Goal: Task Accomplishment & Management: Manage account settings

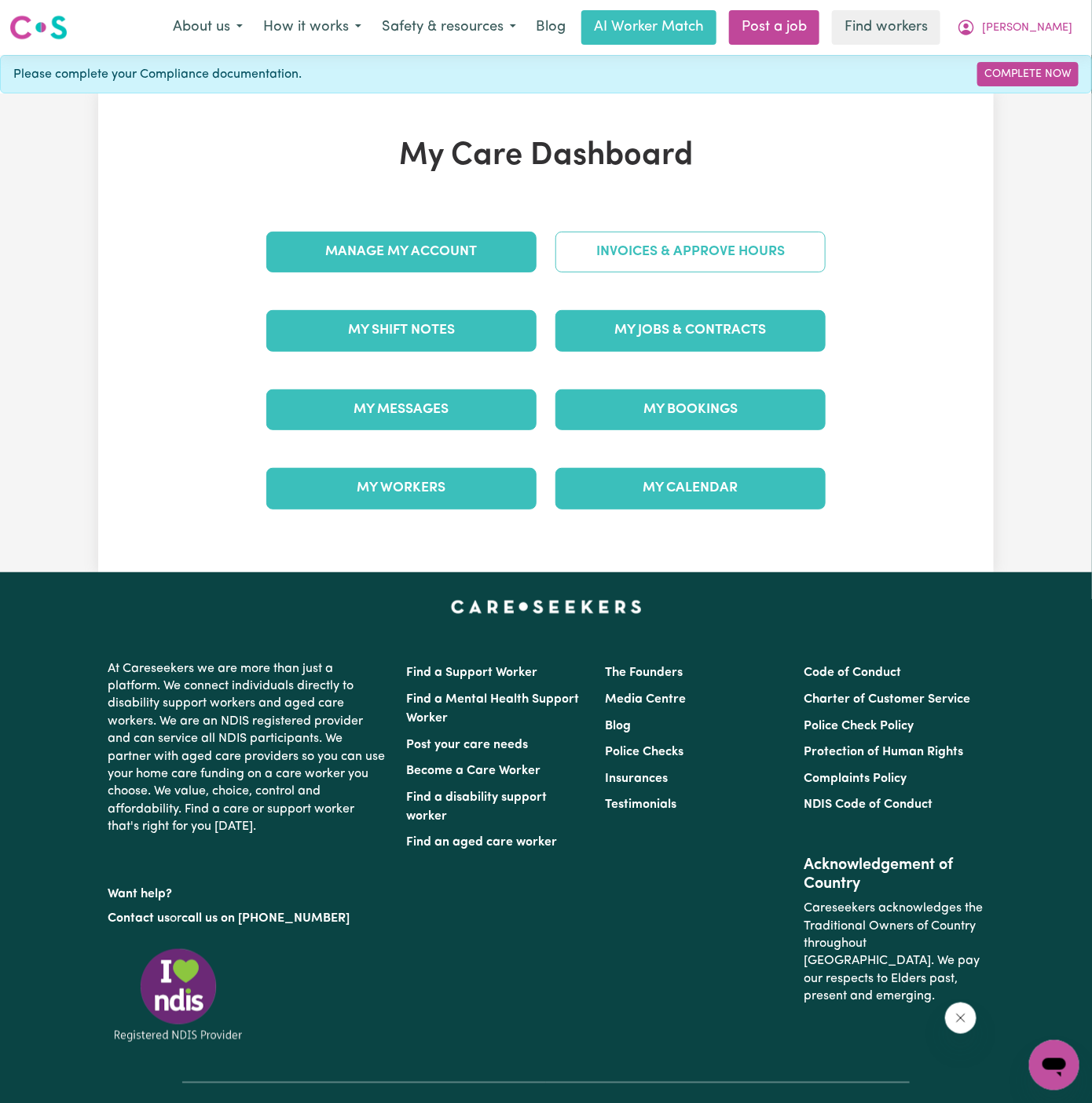
click at [712, 256] on link "Invoices & Approve Hours" at bounding box center [690, 252] width 270 height 40
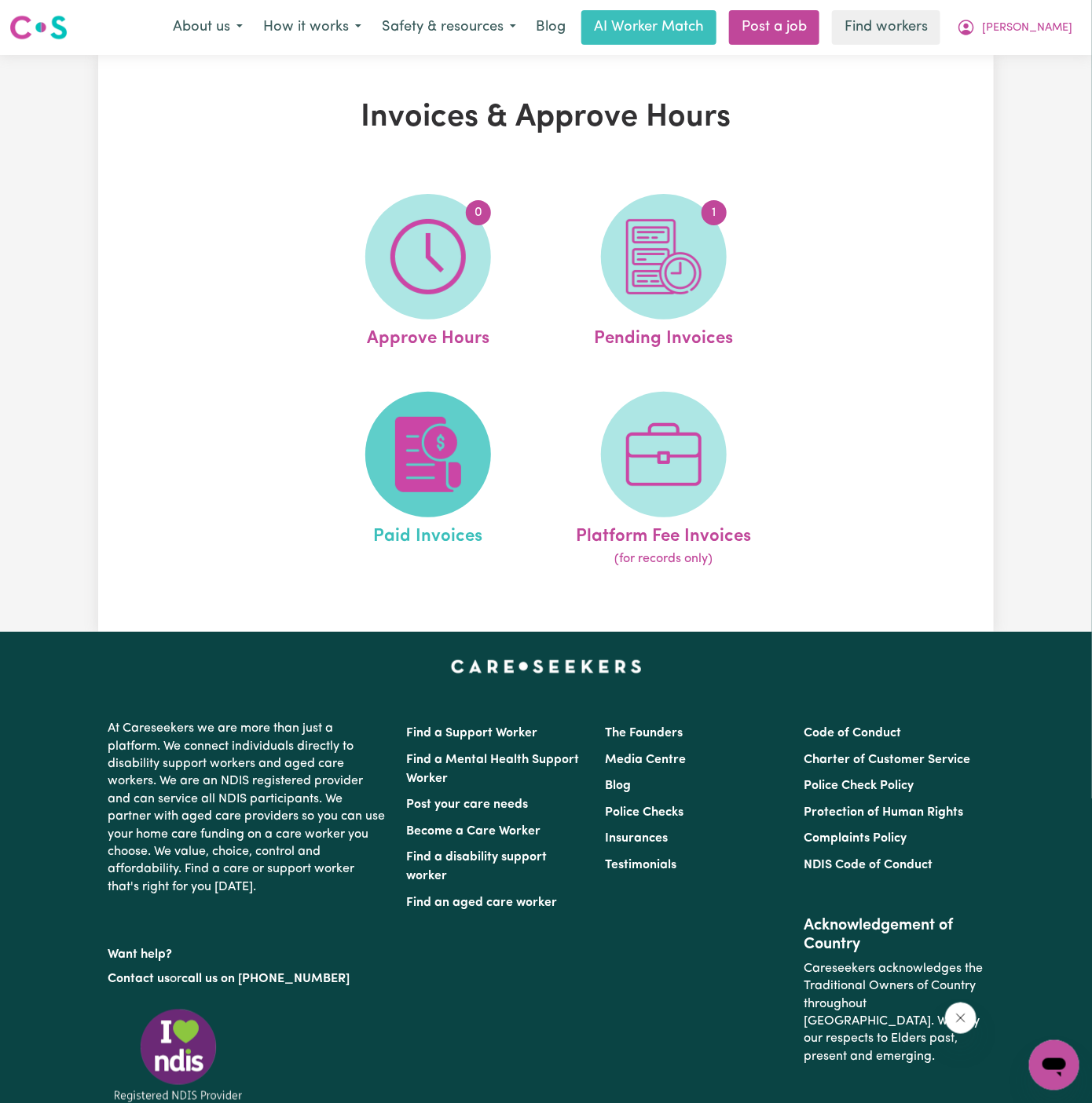
click at [469, 464] on span at bounding box center [428, 454] width 126 height 126
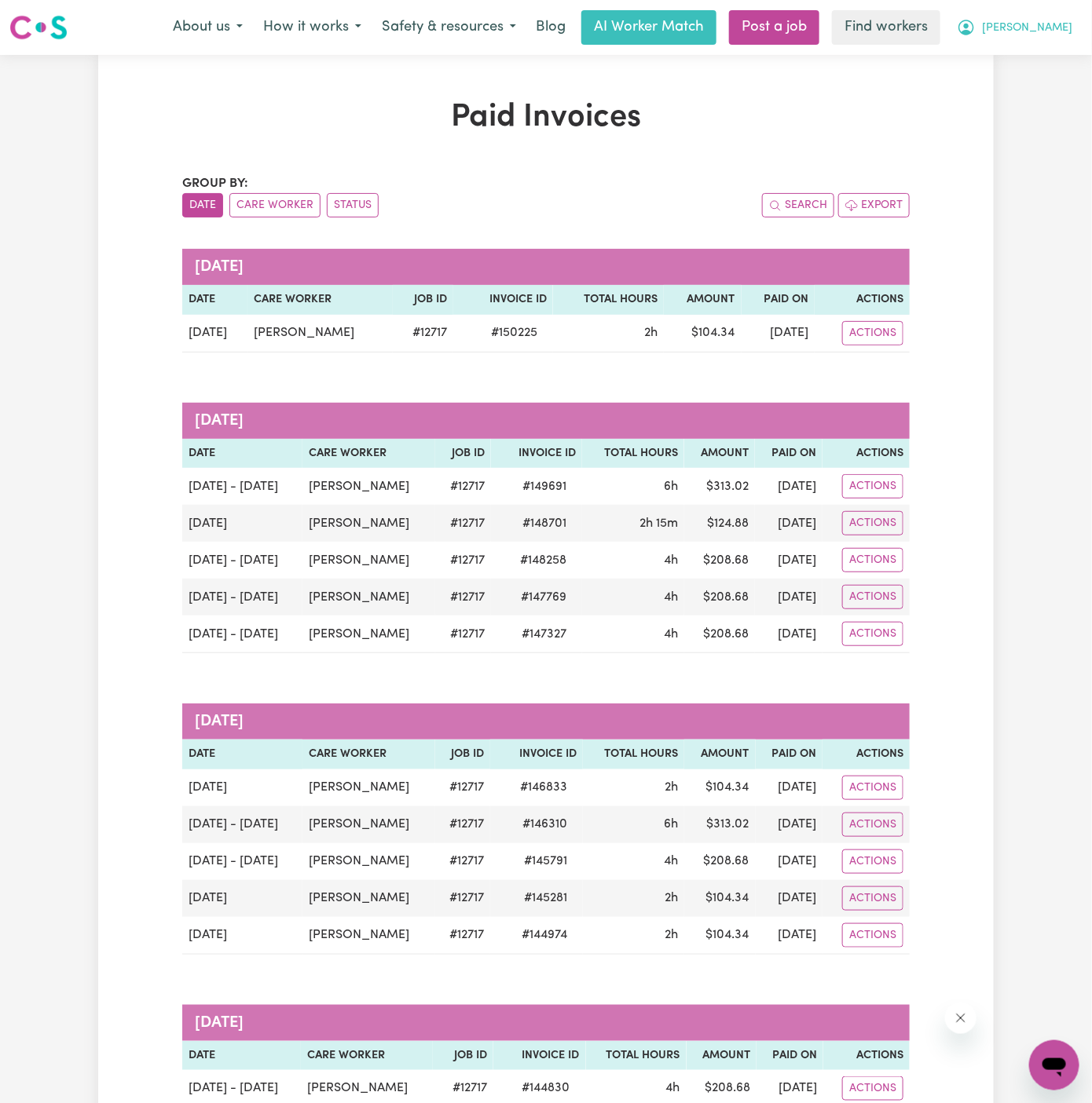
click at [1059, 21] on span "[PERSON_NAME]" at bounding box center [1027, 28] width 91 height 18
click at [1009, 104] on link "Logout" at bounding box center [1019, 91] width 124 height 30
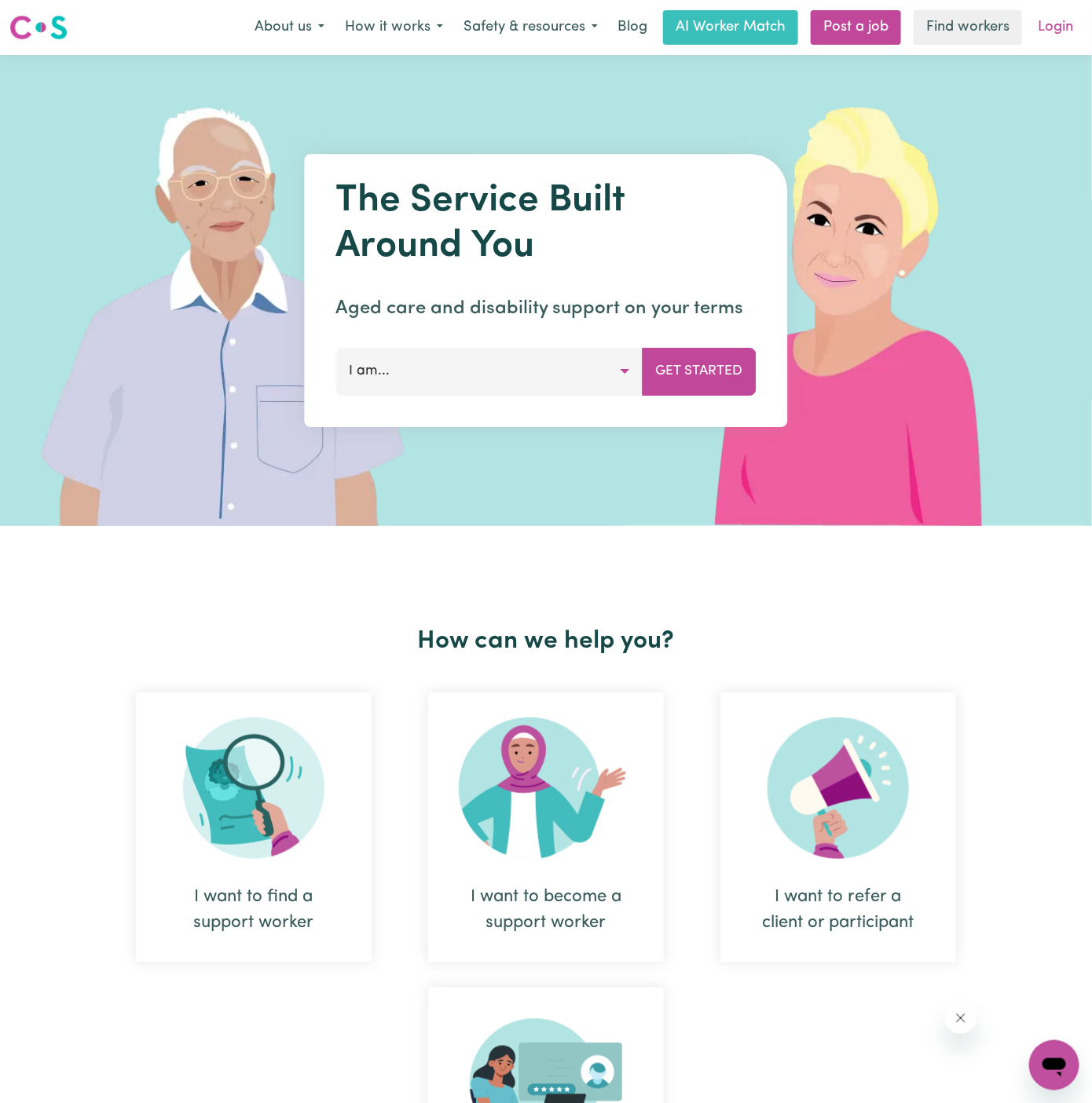
click at [1078, 25] on link "Login" at bounding box center [1056, 27] width 55 height 34
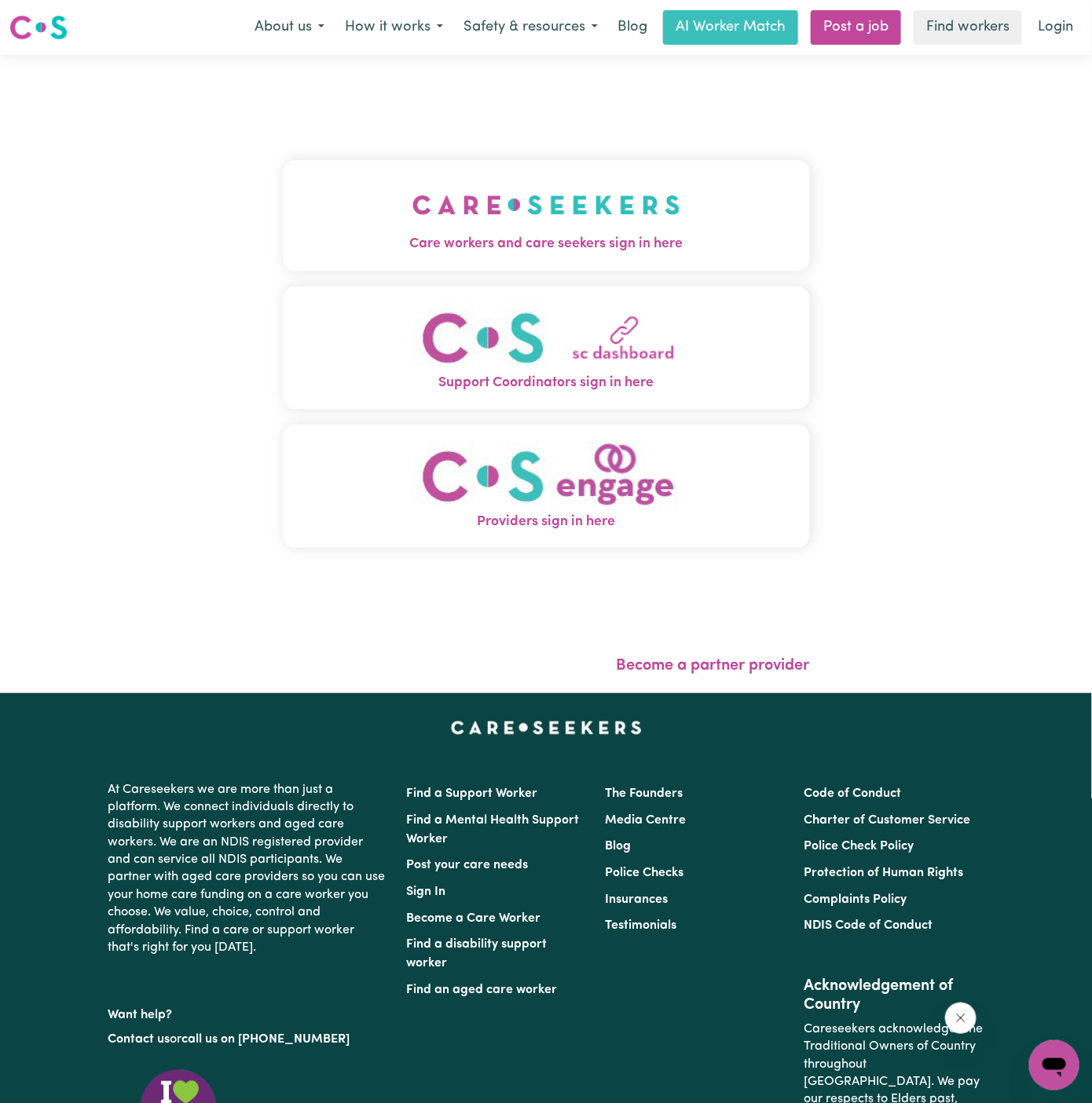
click at [518, 208] on img "Care workers and care seekers sign in here" at bounding box center [546, 205] width 268 height 58
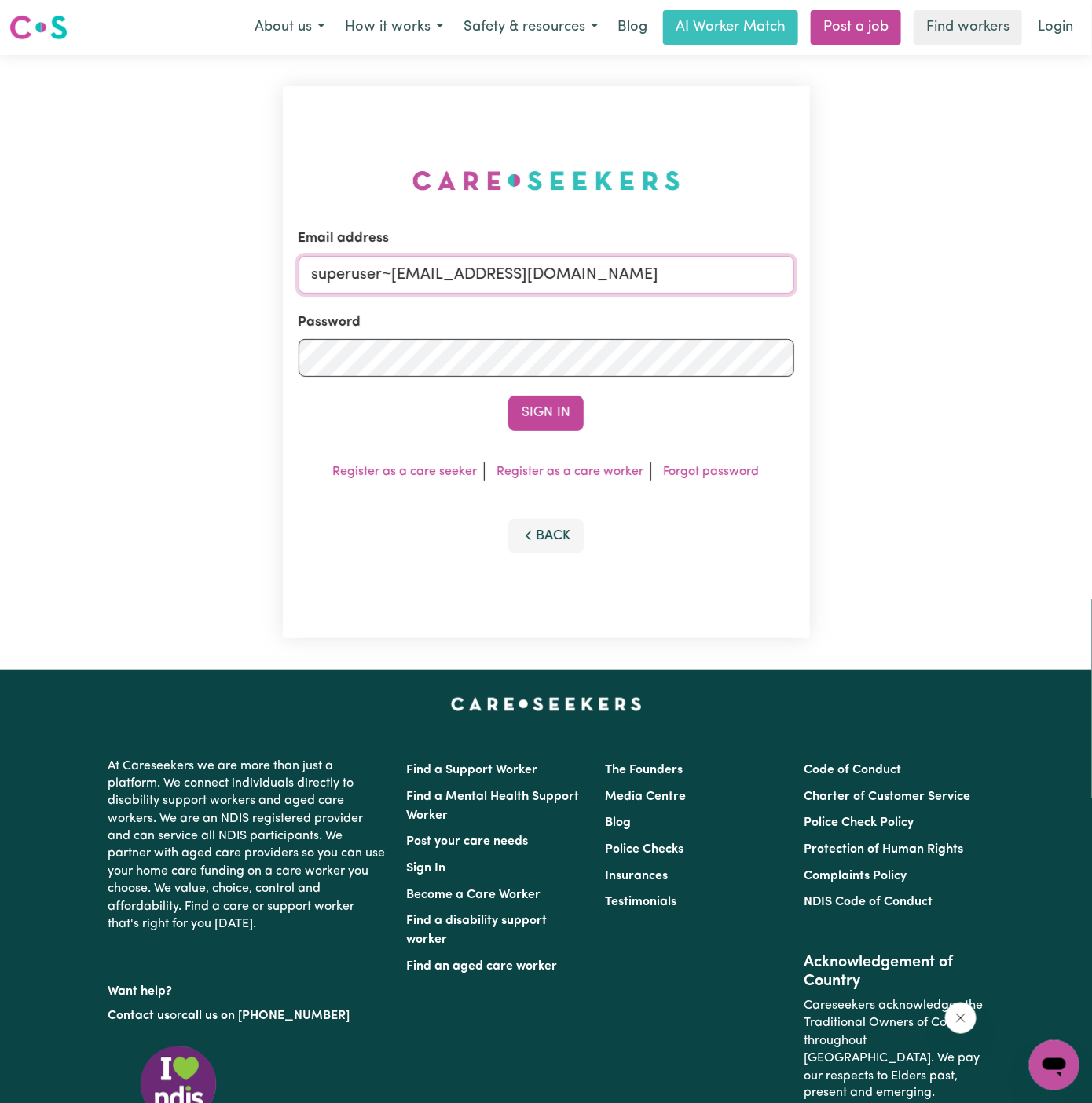
drag, startPoint x: 393, startPoint y: 273, endPoint x: 1028, endPoint y: 285, distance: 635.1
click at [1028, 285] on div "Email address superuser~hsgill1336719@gmail.com Password Sign In Register as a …" at bounding box center [546, 362] width 1092 height 615
type input "superuser~RobertMoorWC@careseekers.com.au"
click at [574, 411] on button "Sign In" at bounding box center [546, 413] width 76 height 34
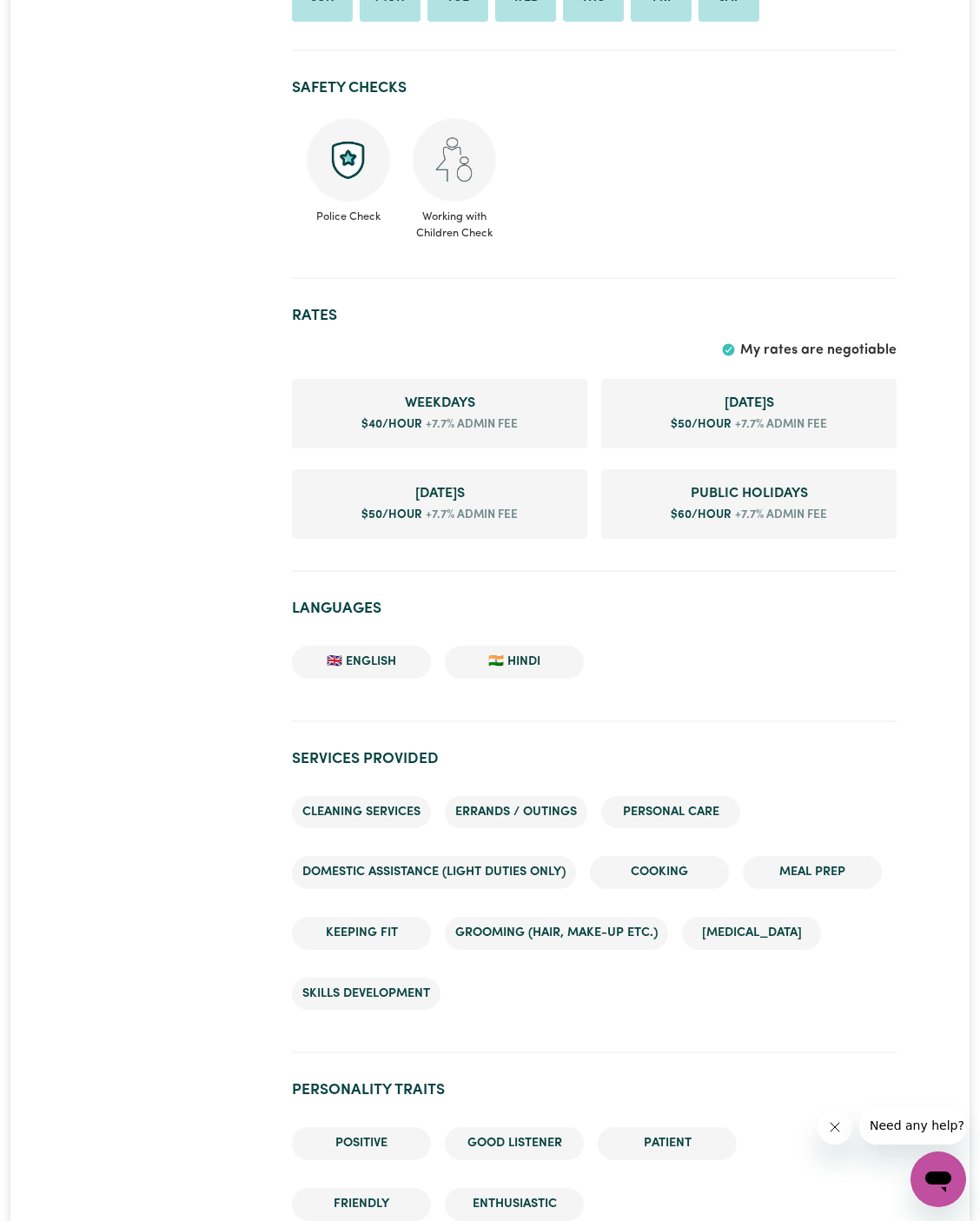
scroll to position [625, 0]
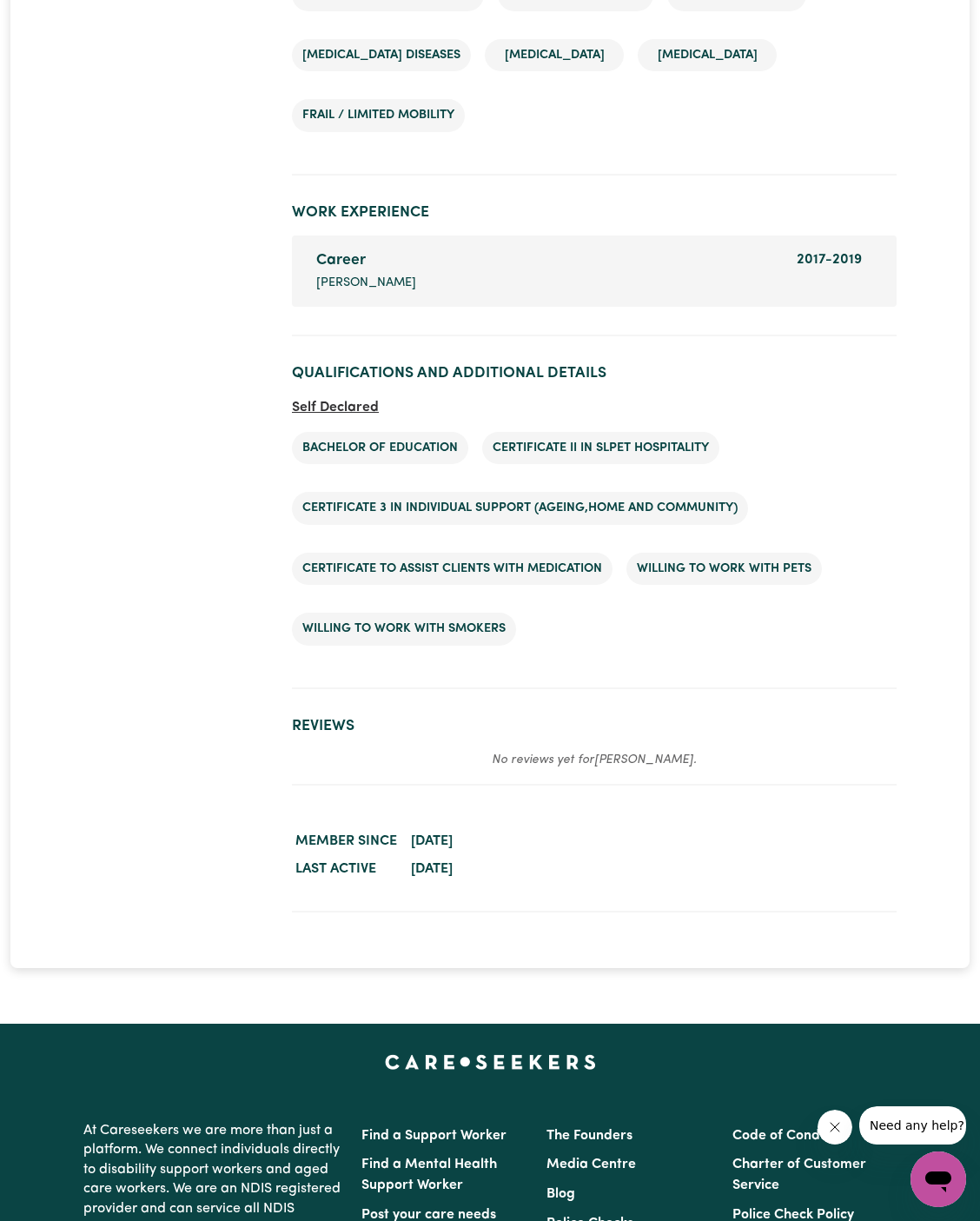
scroll to position [2681, 0]
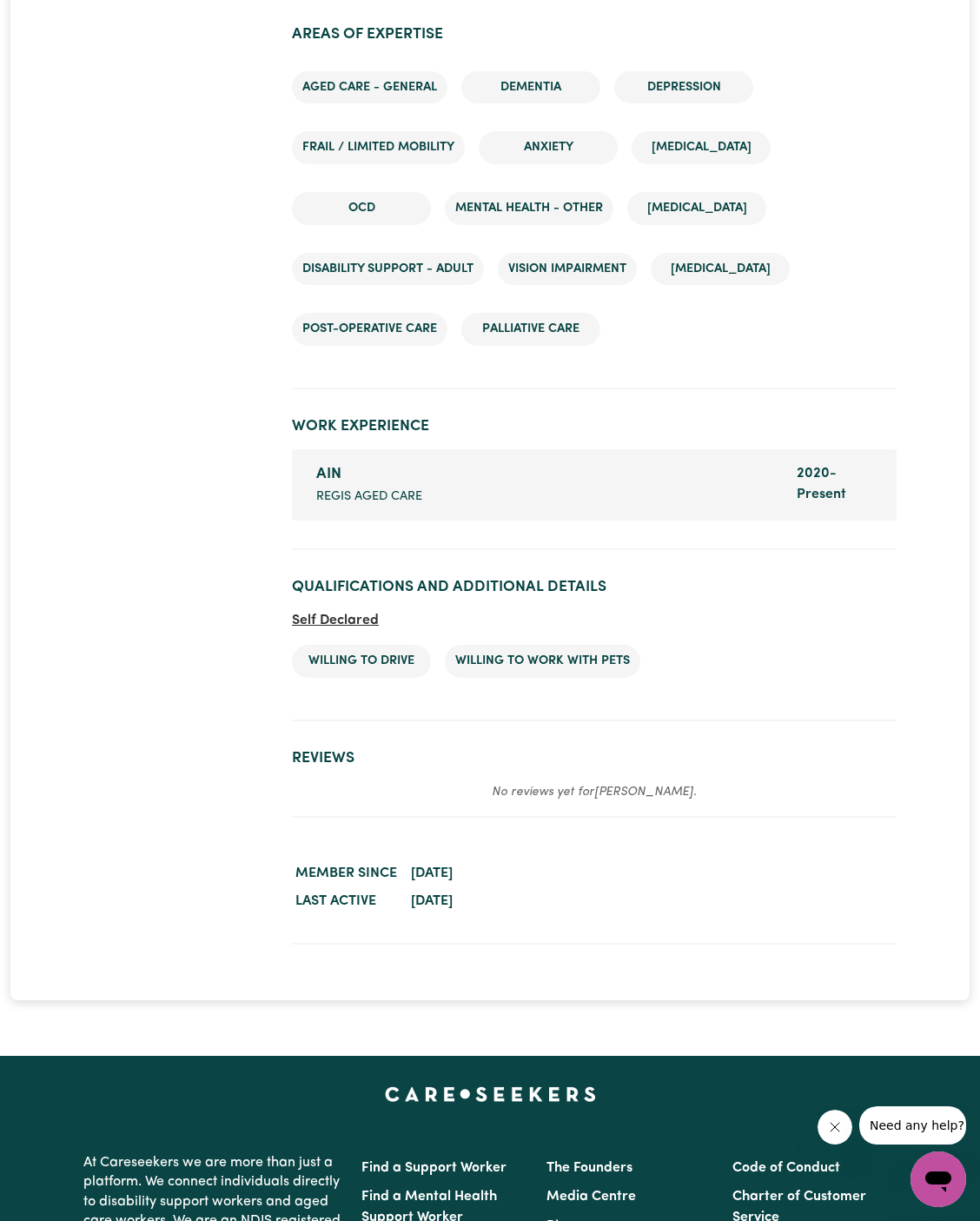
scroll to position [2619, 0]
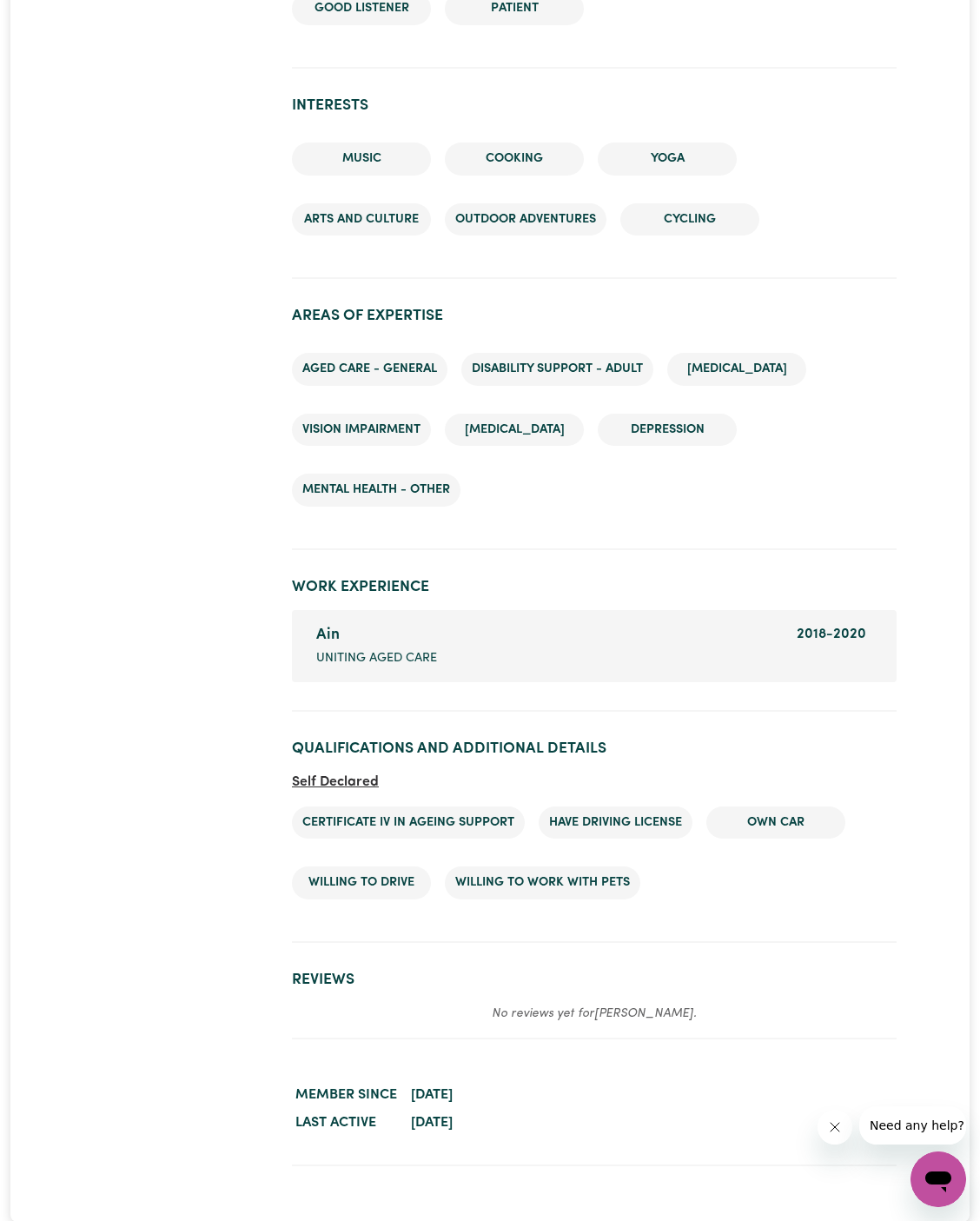
scroll to position [2098, 0]
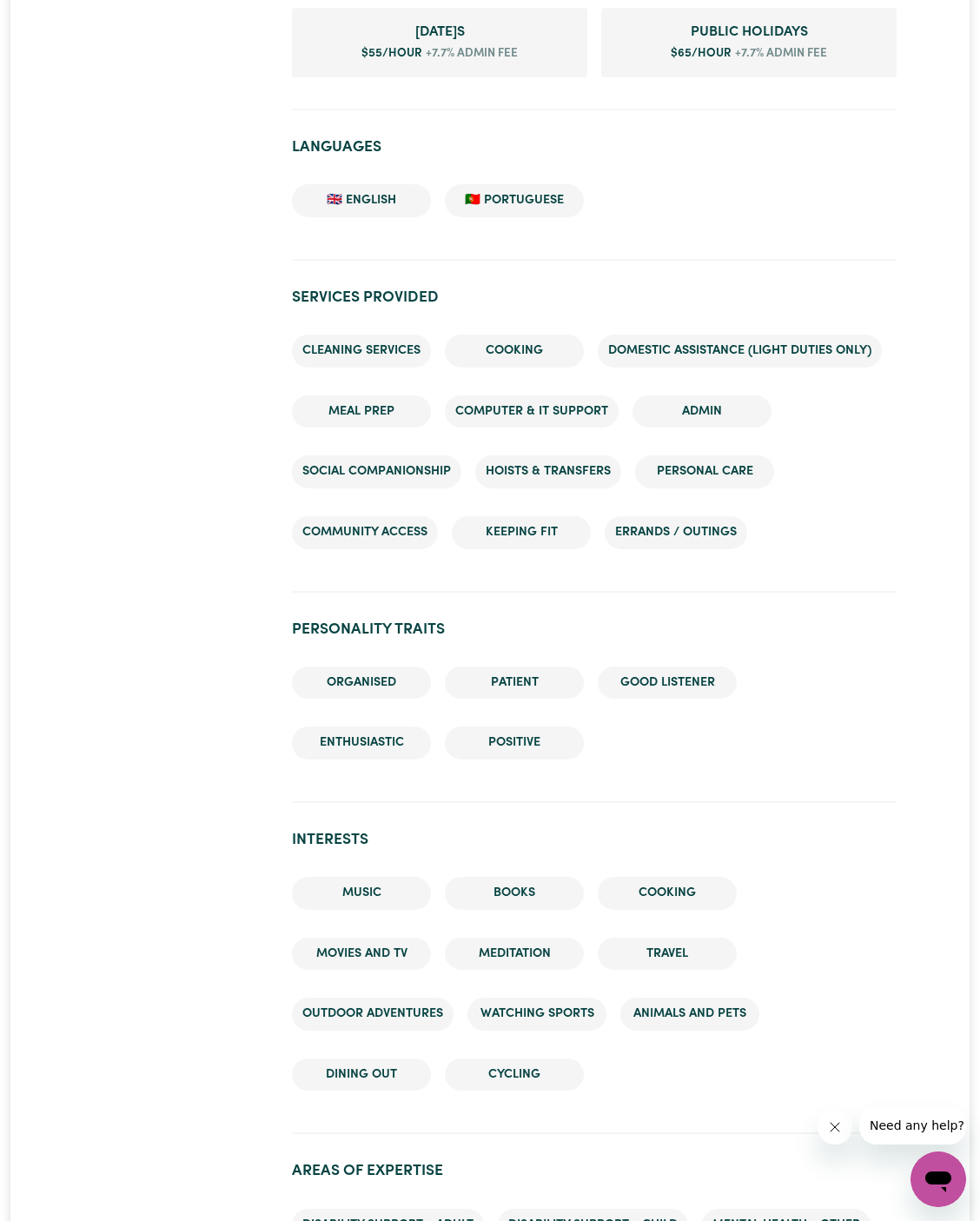
scroll to position [1015, 0]
